Goal: Information Seeking & Learning: Learn about a topic

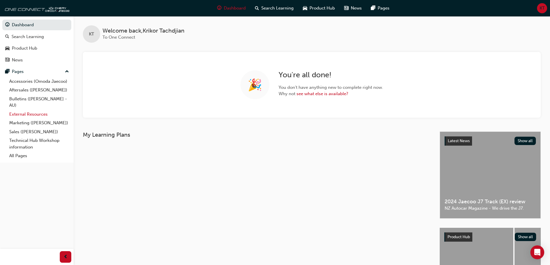
click at [27, 113] on link "External Resources" at bounding box center [39, 114] width 64 height 9
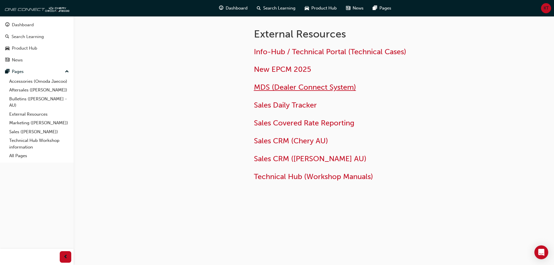
click at [289, 86] on span "MDS (Dealer Connect System)" at bounding box center [305, 87] width 102 height 9
click at [291, 176] on span "Technical Hub (Workshop Manuals)" at bounding box center [313, 176] width 119 height 9
click at [9, 26] on span "guage-icon" at bounding box center [7, 25] width 4 height 5
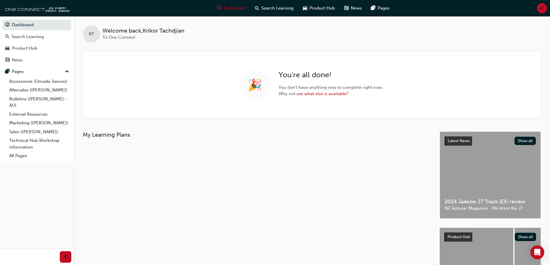
click at [538, 10] on div "KT" at bounding box center [542, 8] width 10 height 10
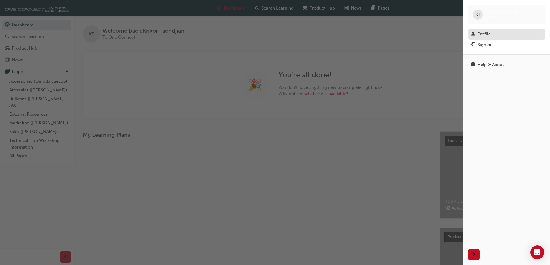
click at [481, 35] on div "Profile" at bounding box center [483, 34] width 13 height 7
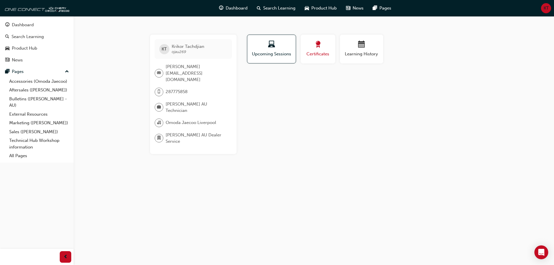
click at [324, 46] on div "button" at bounding box center [318, 45] width 26 height 9
click at [349, 49] on div "button" at bounding box center [361, 45] width 35 height 9
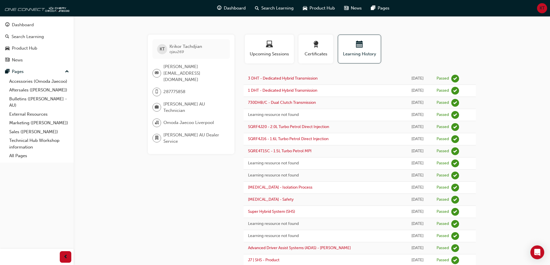
click at [166, 89] on span "287775858" at bounding box center [174, 92] width 22 height 7
click at [206, 88] on div "287775858" at bounding box center [190, 94] width 77 height 13
click at [22, 48] on div "Product Hub" at bounding box center [24, 48] width 25 height 7
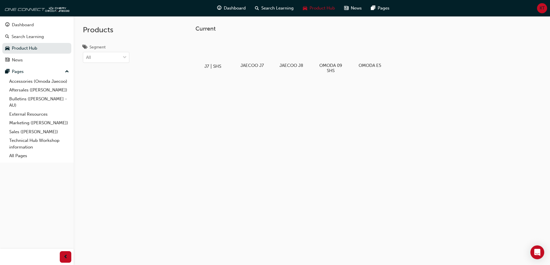
click at [211, 48] on div at bounding box center [213, 49] width 32 height 23
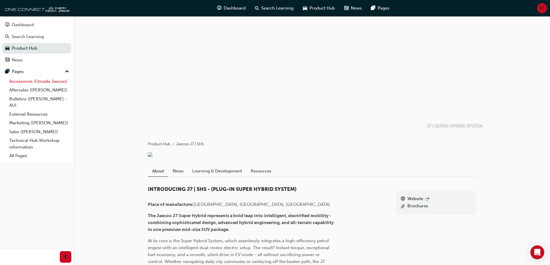
click at [21, 80] on link "Accessories (Omoda Jaecoo)" at bounding box center [39, 81] width 64 height 9
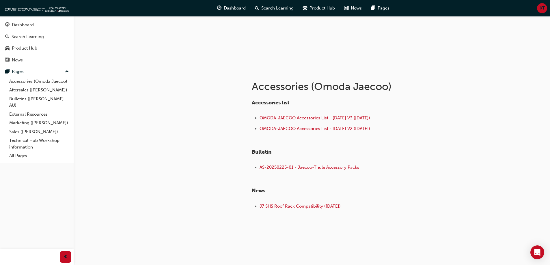
scroll to position [65, 0]
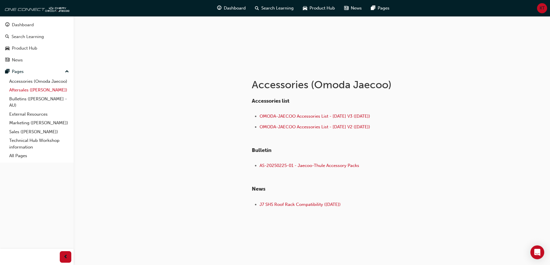
click at [24, 88] on link "Aftersales ([PERSON_NAME])" at bounding box center [39, 90] width 64 height 9
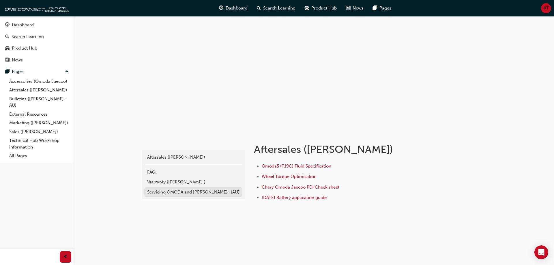
click at [184, 192] on div "Servicing OMODA and JAECOO- (AU)" at bounding box center [193, 192] width 92 height 7
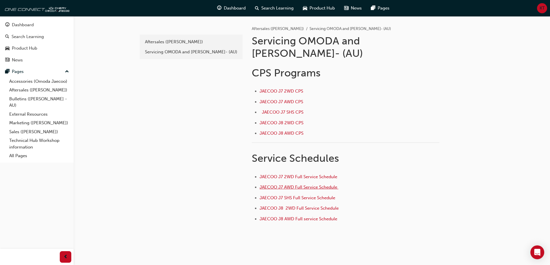
click at [300, 185] on span "JAECOO J7 AWD Full Service Schedule ﻿" at bounding box center [298, 187] width 79 height 5
click at [27, 98] on link "Bulletins ([PERSON_NAME] - AU)" at bounding box center [39, 102] width 64 height 15
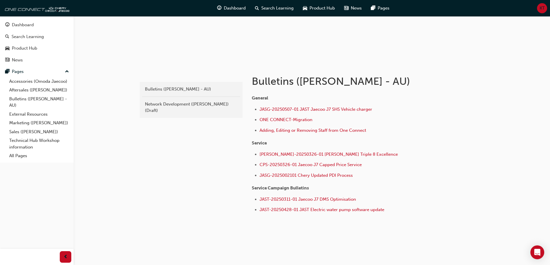
scroll to position [73, 0]
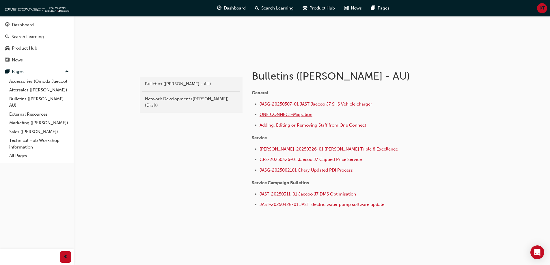
click at [303, 114] on span "ONE CONNECT-Migration" at bounding box center [285, 114] width 53 height 5
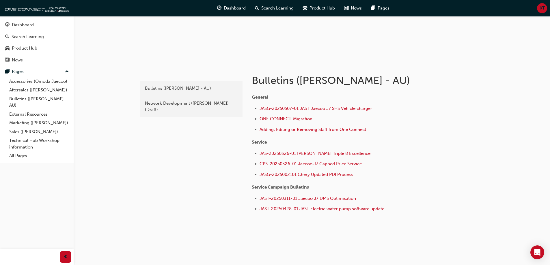
scroll to position [73, 0]
